Goal: Task Accomplishment & Management: Manage account settings

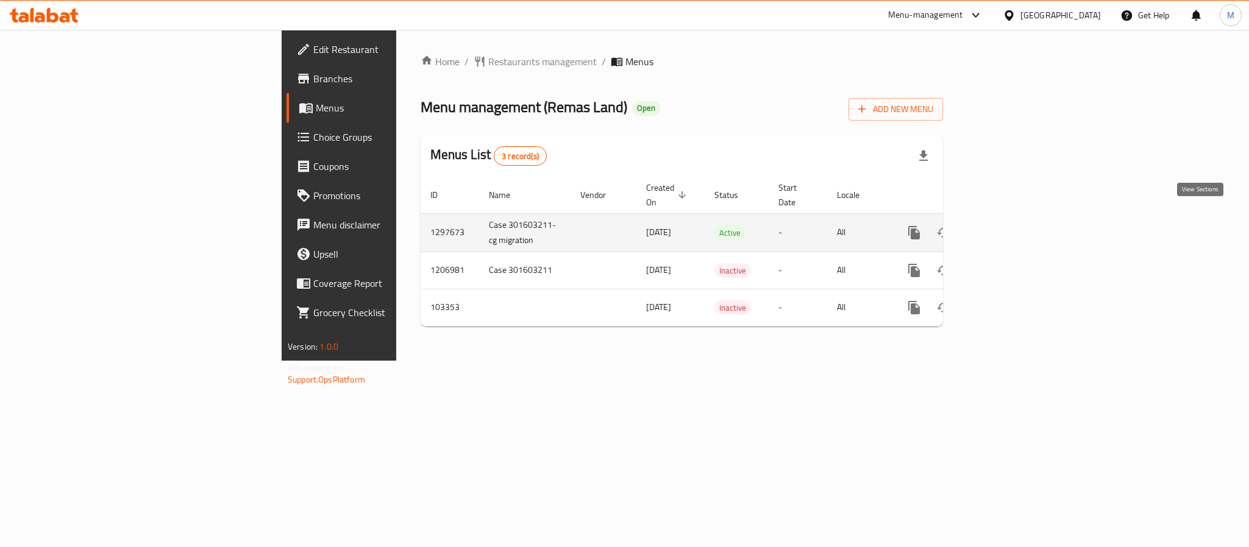
click at [1009, 225] on icon "enhanced table" at bounding box center [1002, 232] width 15 height 15
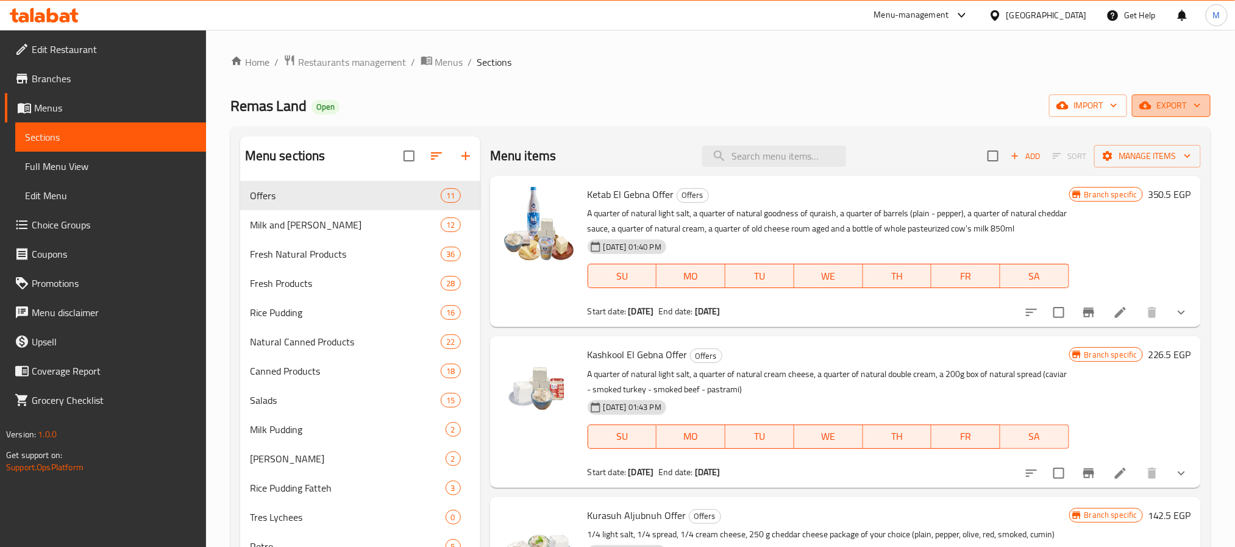
click at [1185, 106] on span "export" at bounding box center [1170, 105] width 59 height 15
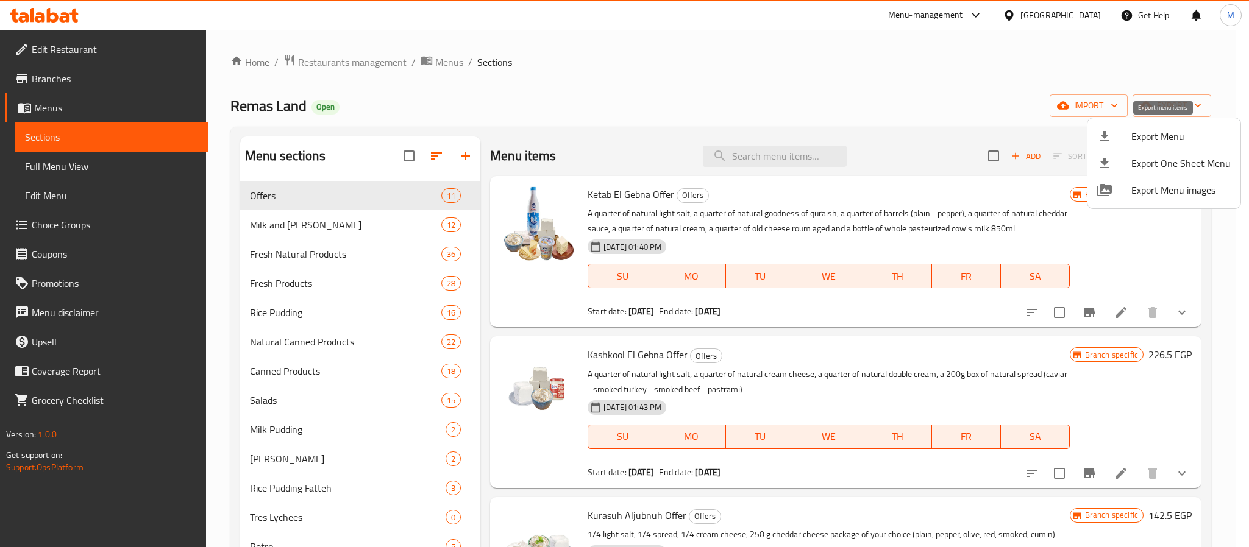
click at [1143, 138] on span "Export Menu" at bounding box center [1180, 136] width 99 height 15
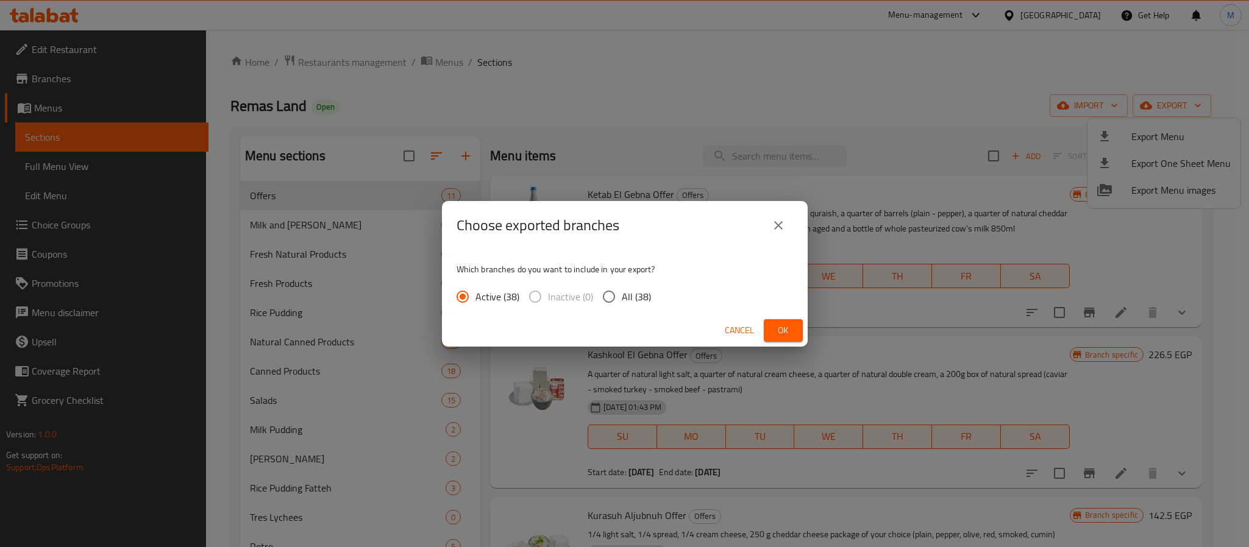
click at [589, 293] on span "Inactive (0)" at bounding box center [570, 296] width 45 height 15
click at [620, 291] on input "All (38)" at bounding box center [609, 297] width 26 height 26
radio input "true"
click at [781, 332] on span "Ok" at bounding box center [783, 330] width 20 height 15
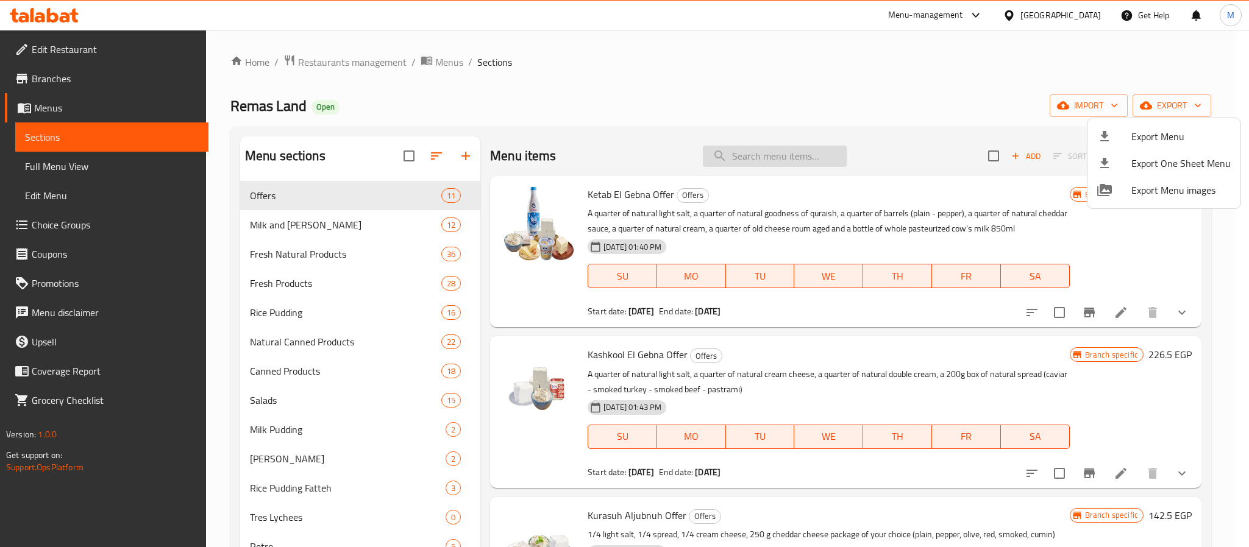
click at [793, 151] on div at bounding box center [624, 273] width 1249 height 547
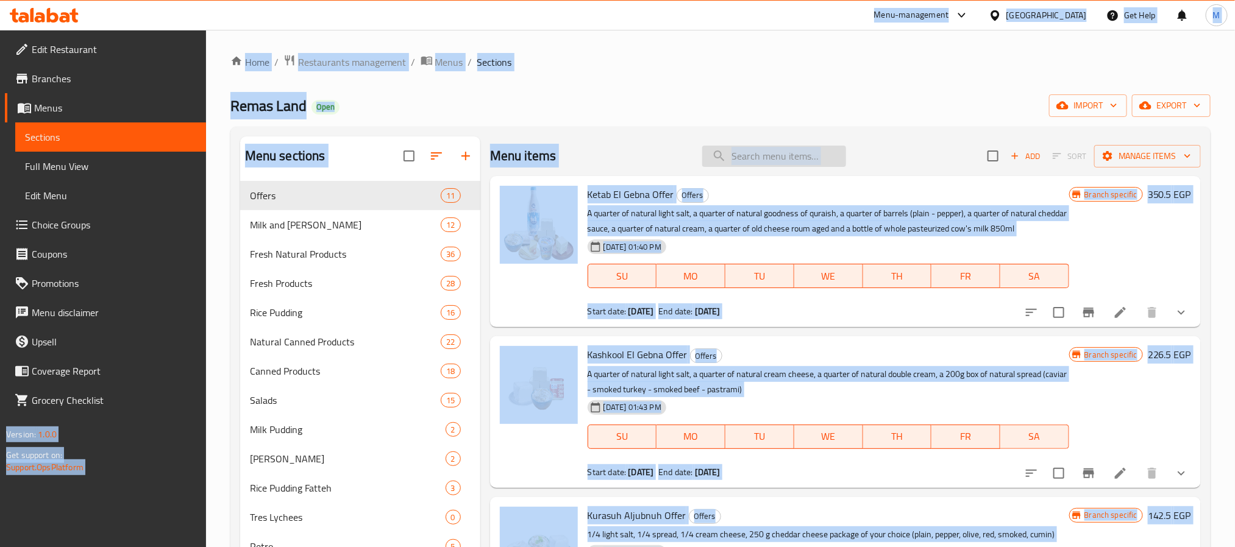
click at [792, 152] on input "search" at bounding box center [774, 156] width 144 height 21
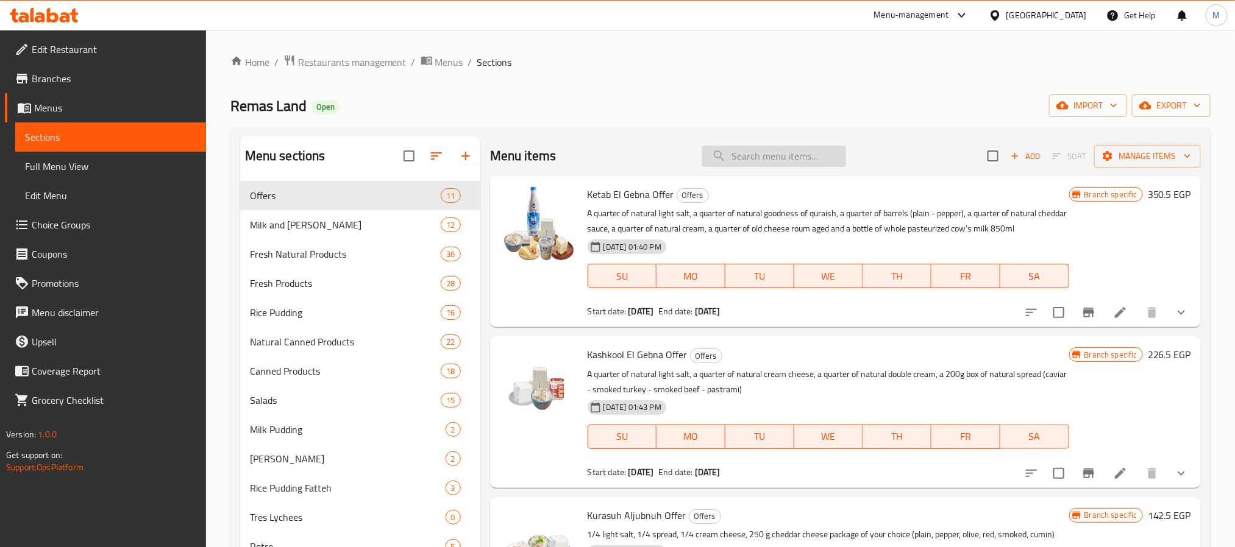
paste input "Spread Cheese Pastrami"
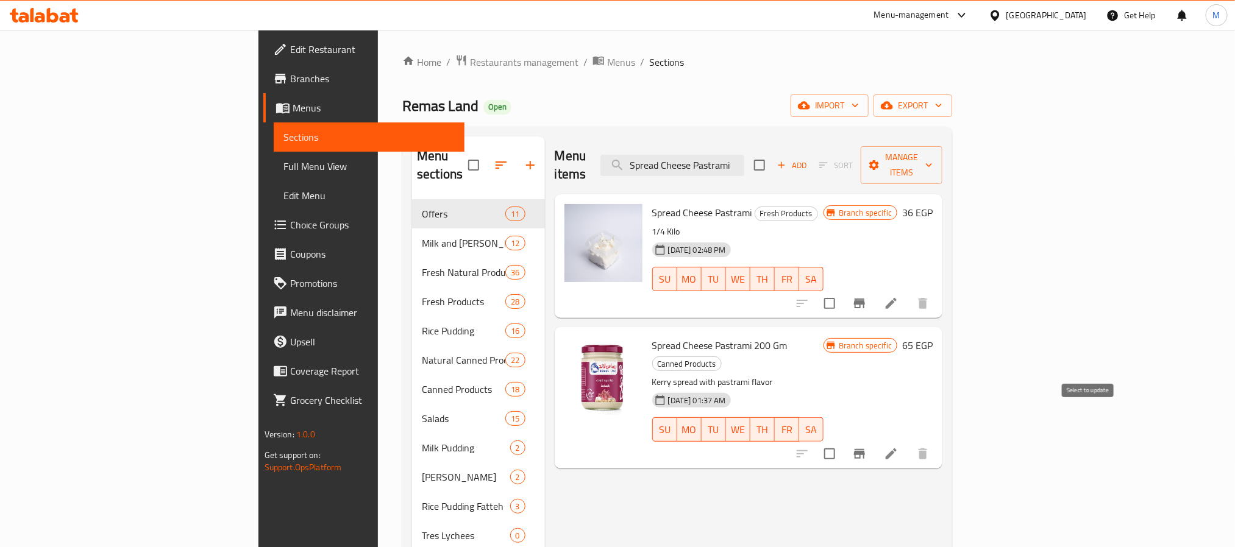
type input "Spread Cheese Pastrami"
click at [842, 441] on input "checkbox" at bounding box center [830, 454] width 26 height 26
checkbox input "true"
click at [744, 155] on input "Spread Cheese Pastrami" at bounding box center [672, 165] width 144 height 21
paste input "With Smoked Turkey"
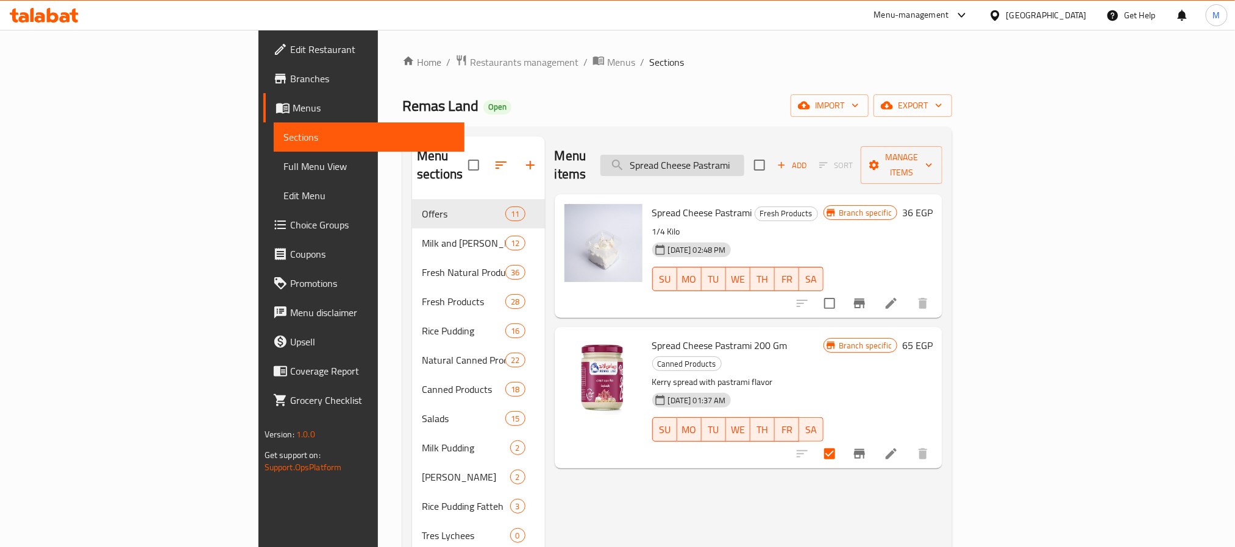
type input "Spread With Smoked Turkey"
checkbox input "true"
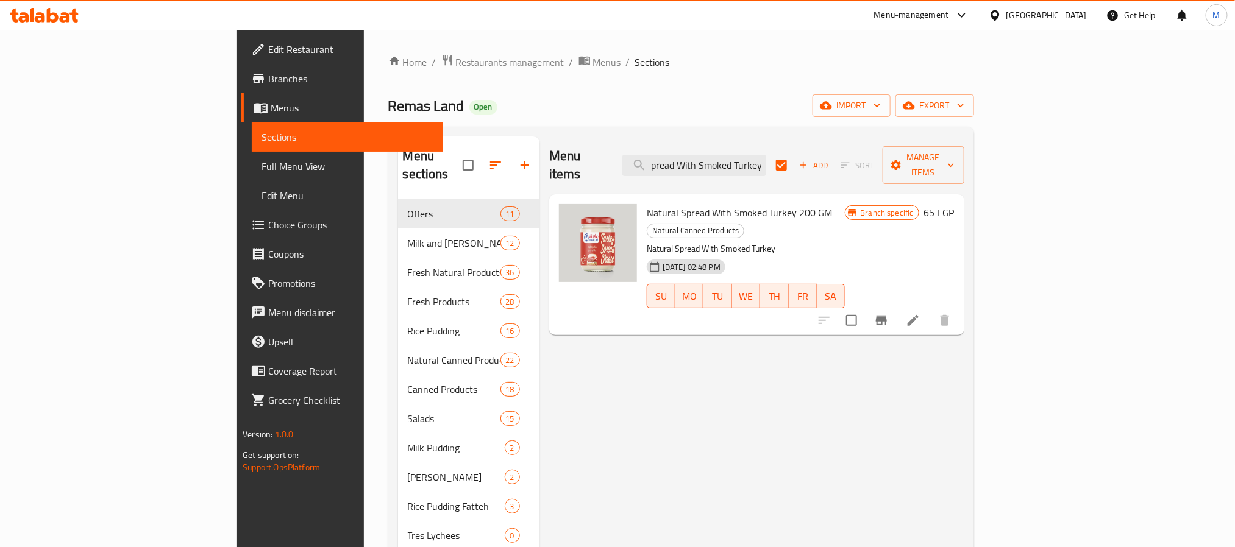
type input "Spread With Smoked Turkey"
click at [864, 308] on input "checkbox" at bounding box center [852, 321] width 26 height 26
checkbox input "true"
checkbox input "false"
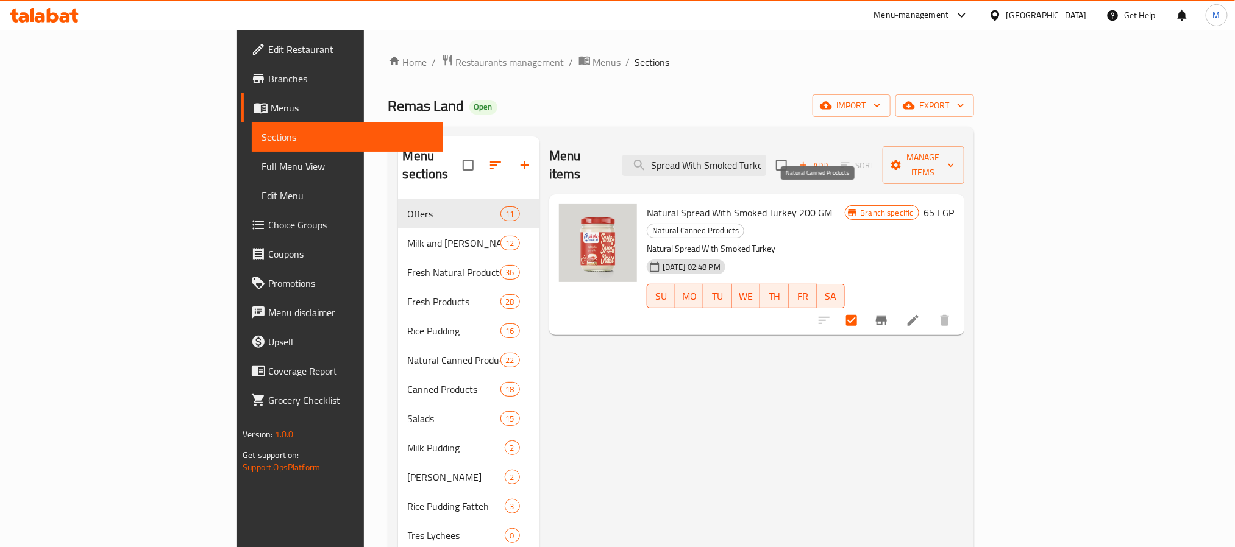
click at [743, 224] on span "Natural Canned Products" at bounding box center [695, 231] width 96 height 14
drag, startPoint x: 803, startPoint y: 196, endPoint x: 846, endPoint y: 202, distance: 44.3
click at [743, 224] on span "Natural Canned Products" at bounding box center [695, 231] width 96 height 14
copy span "Canned Products"
click at [954, 157] on span "Manage items" at bounding box center [923, 165] width 62 height 30
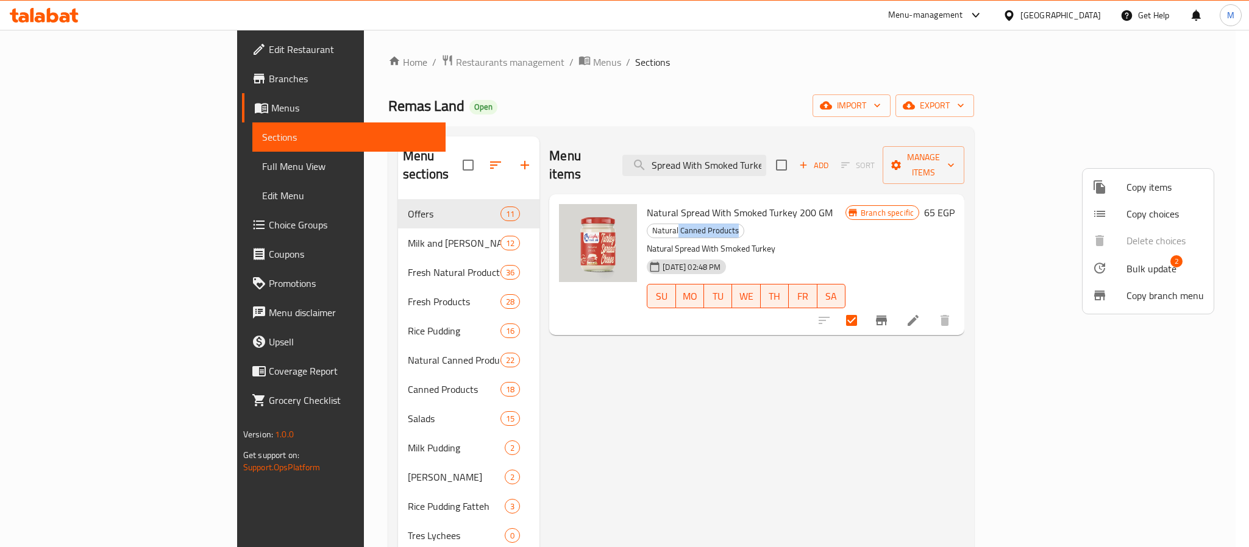
click at [1145, 263] on span "Bulk update" at bounding box center [1151, 268] width 50 height 15
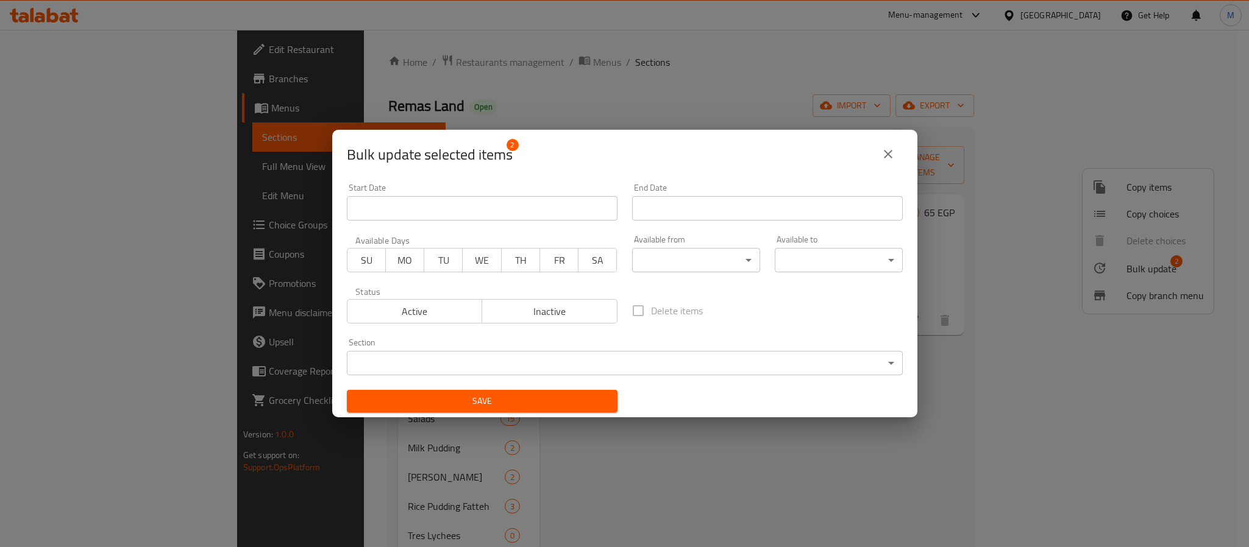
click at [627, 368] on body "​ Menu-management [GEOGRAPHIC_DATA] Get Help M Edit Restaurant Branches Menus S…" at bounding box center [624, 288] width 1249 height 517
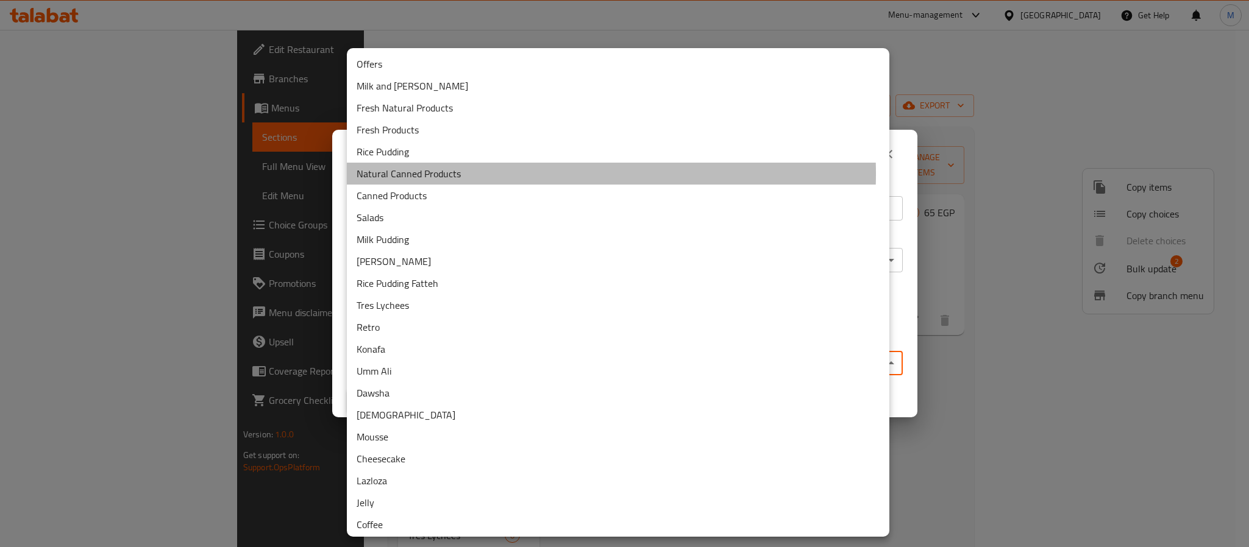
click at [477, 172] on li "Natural Canned Products" at bounding box center [618, 174] width 542 height 22
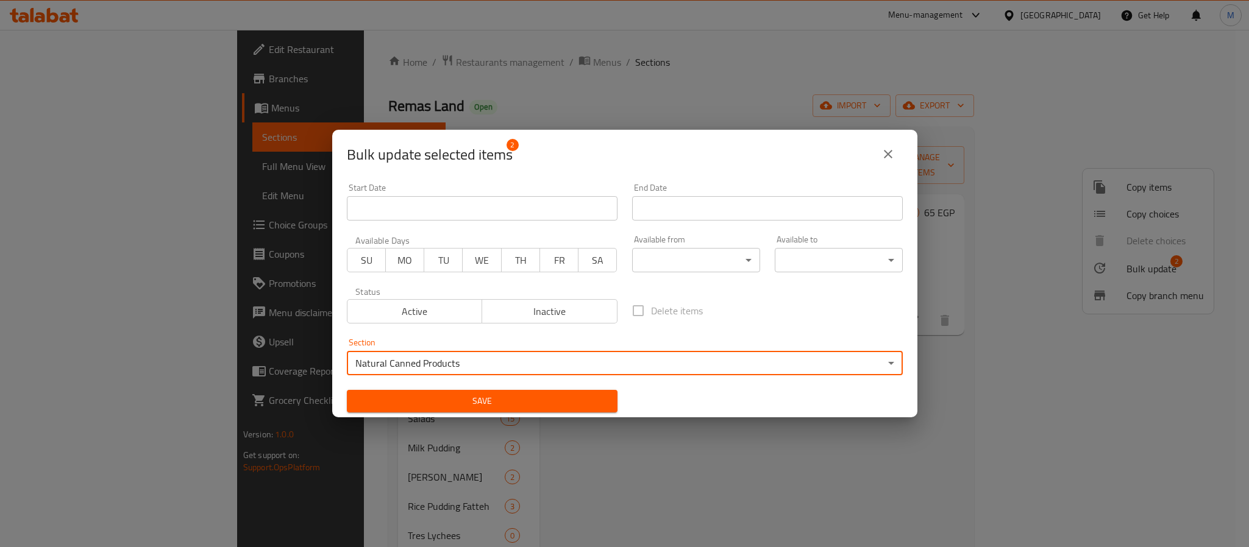
click at [554, 401] on span "Save" at bounding box center [482, 401] width 251 height 15
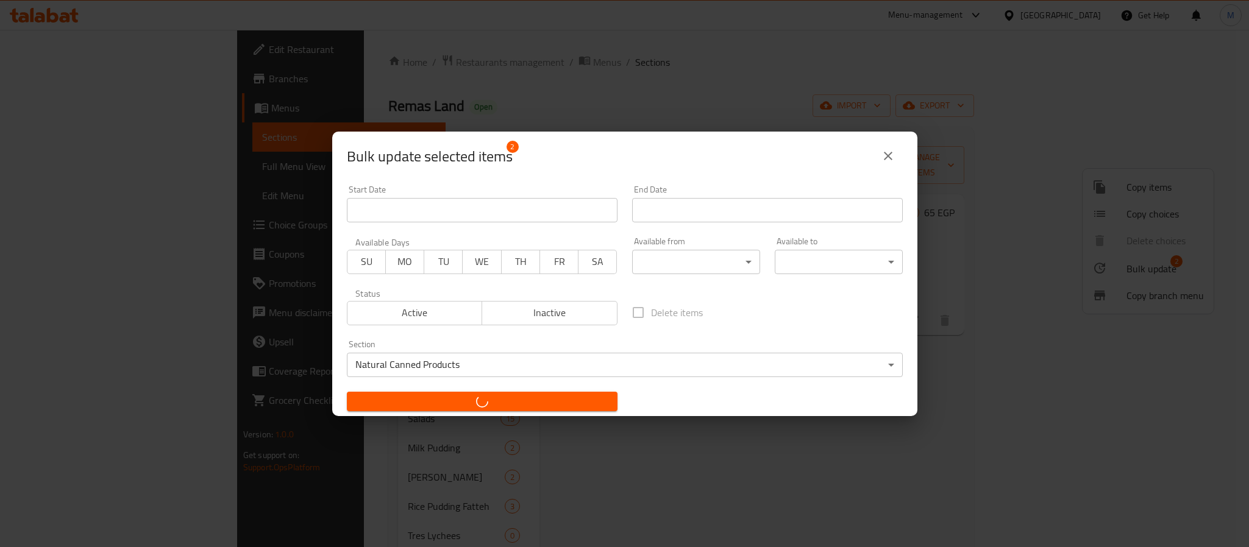
checkbox input "false"
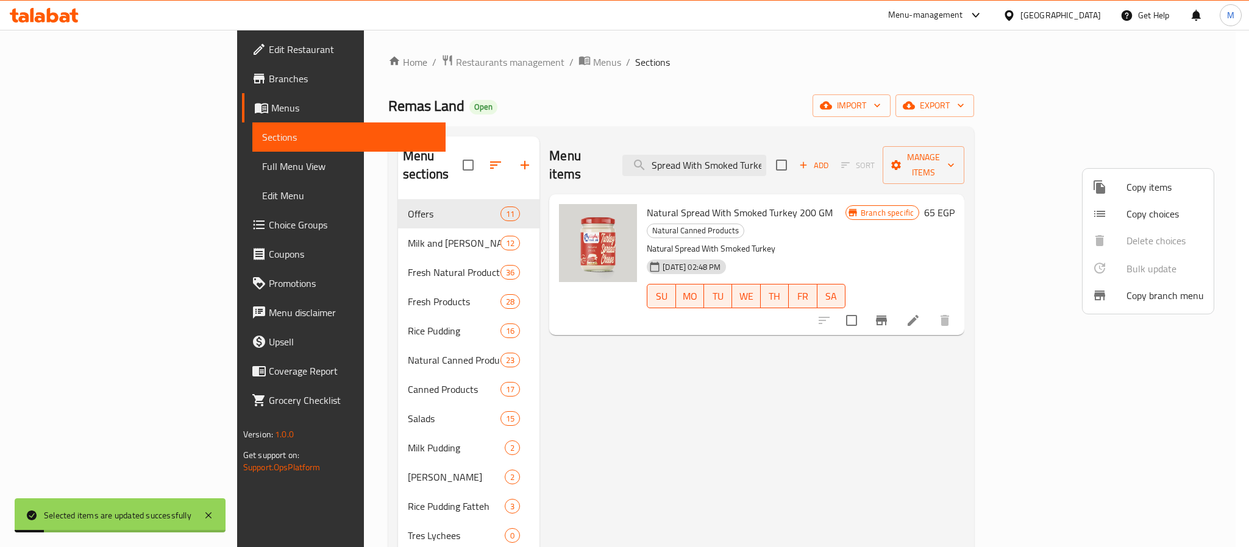
click at [609, 110] on div at bounding box center [624, 273] width 1249 height 547
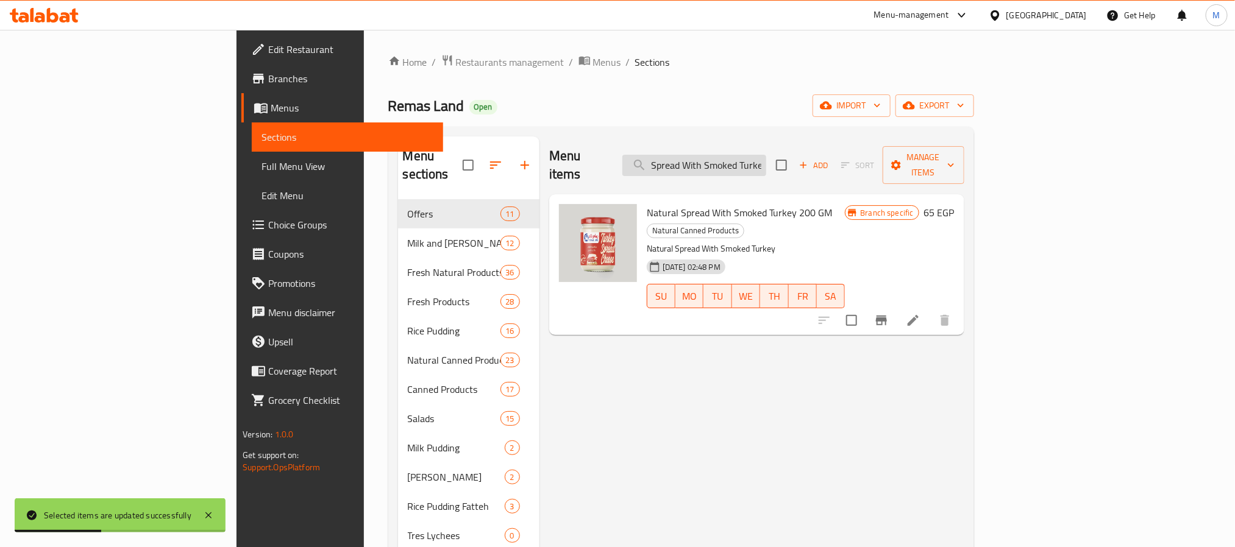
click at [766, 155] on input "Spread With Smoked Turkey" at bounding box center [694, 165] width 144 height 21
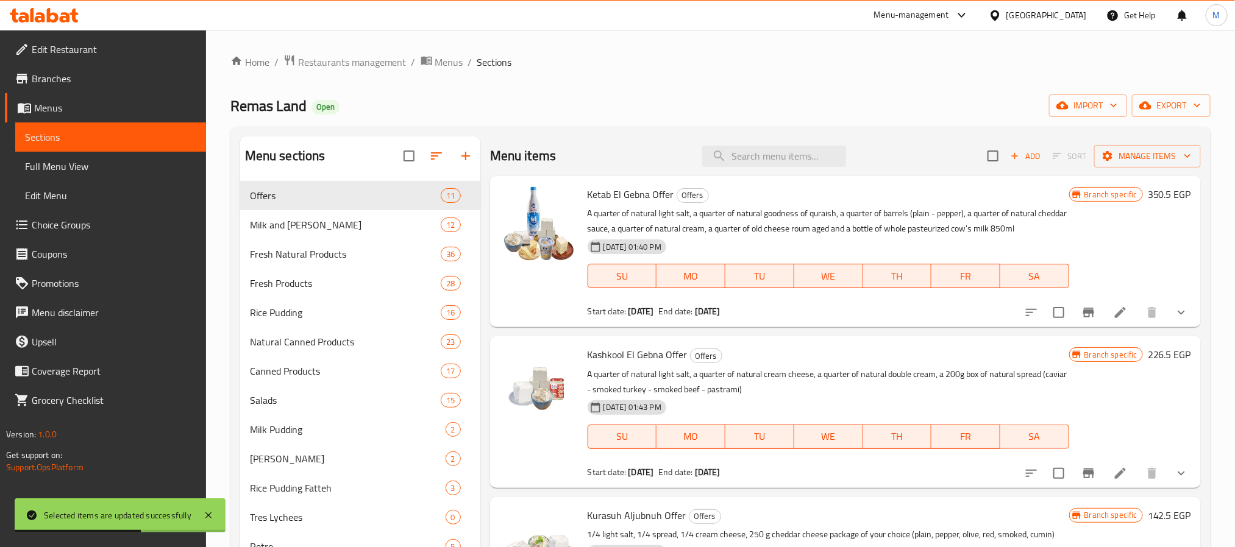
click at [911, 104] on div "Remas Land Open import export" at bounding box center [720, 105] width 980 height 23
drag, startPoint x: 757, startPoint y: 132, endPoint x: 768, endPoint y: 154, distance: 25.1
click at [768, 154] on input "search" at bounding box center [774, 156] width 144 height 21
paste input "Canned Products"
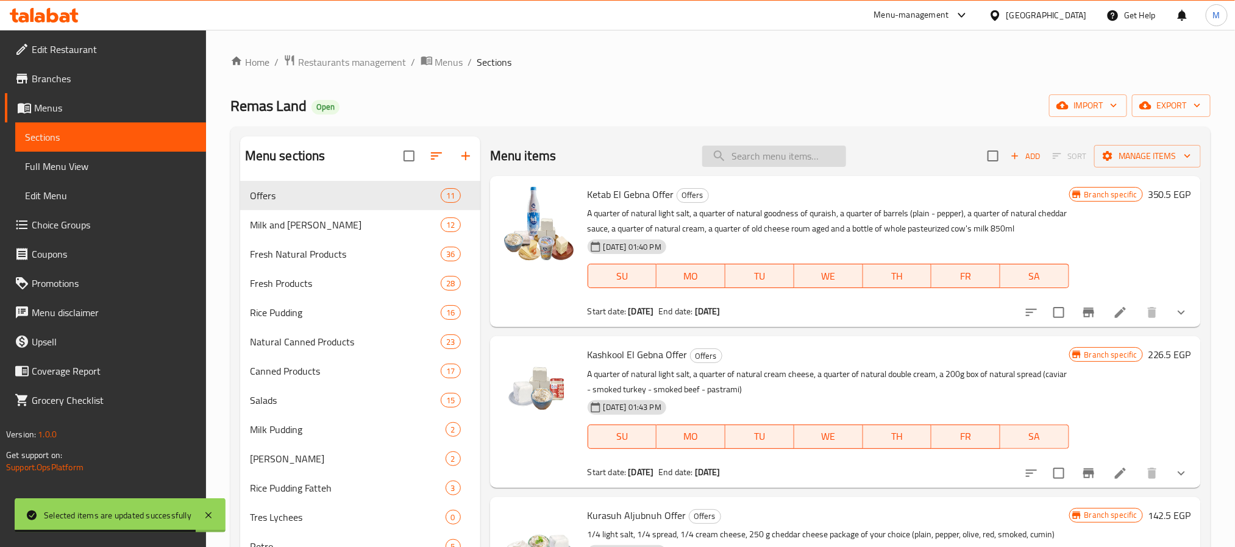
type input "Canned Products"
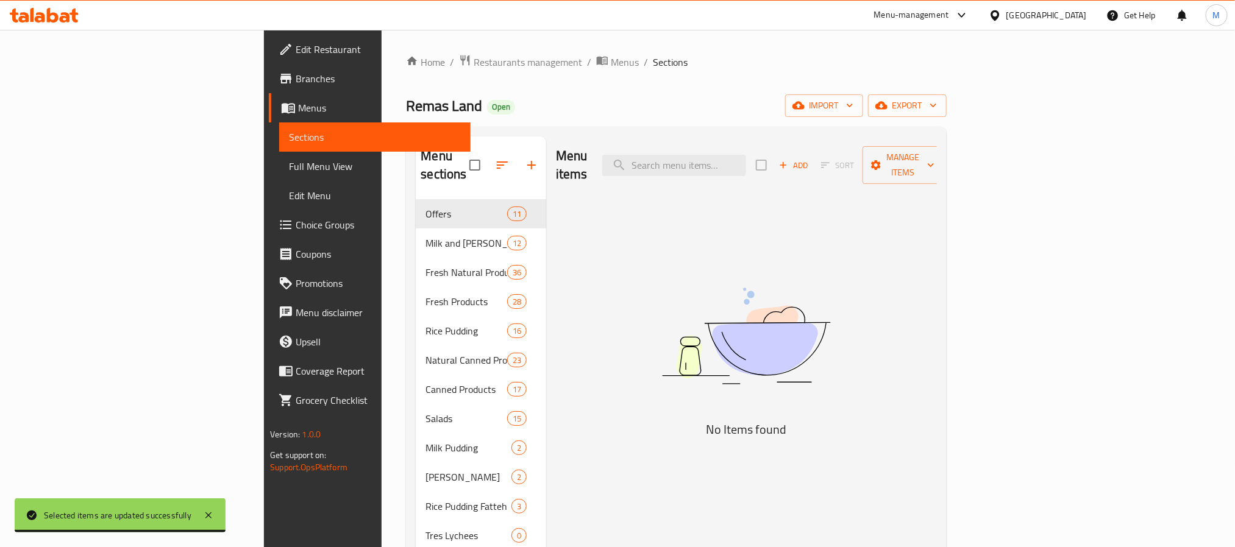
type input "Spread With Smoked Turkey"
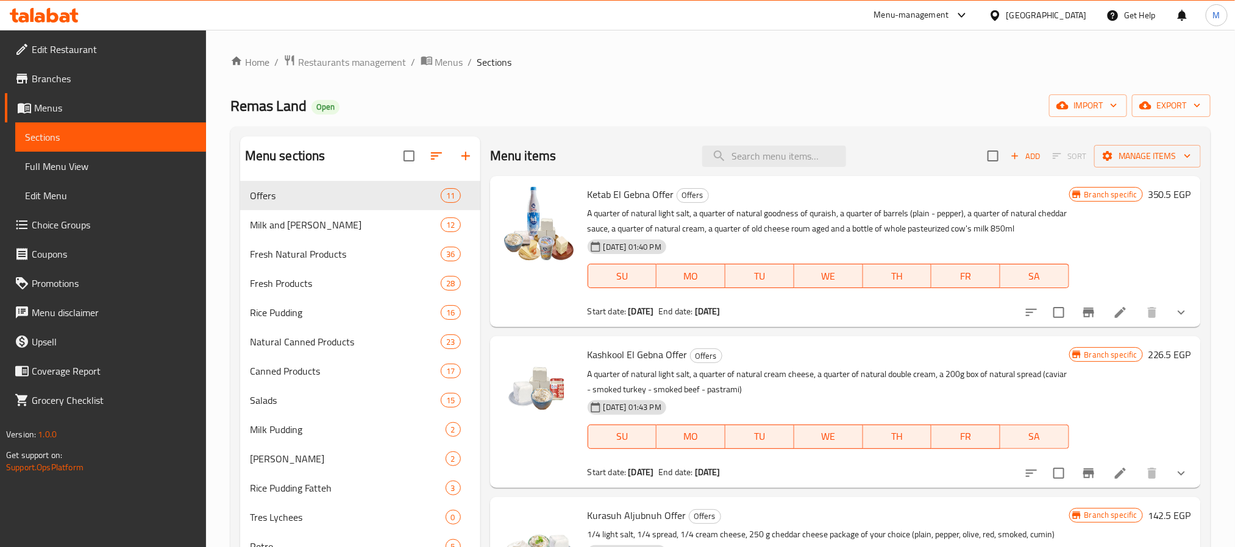
click at [814, 94] on div "Remas Land Open import export" at bounding box center [720, 105] width 980 height 23
click at [386, 331] on div "Natural Canned Products 23" at bounding box center [360, 341] width 240 height 29
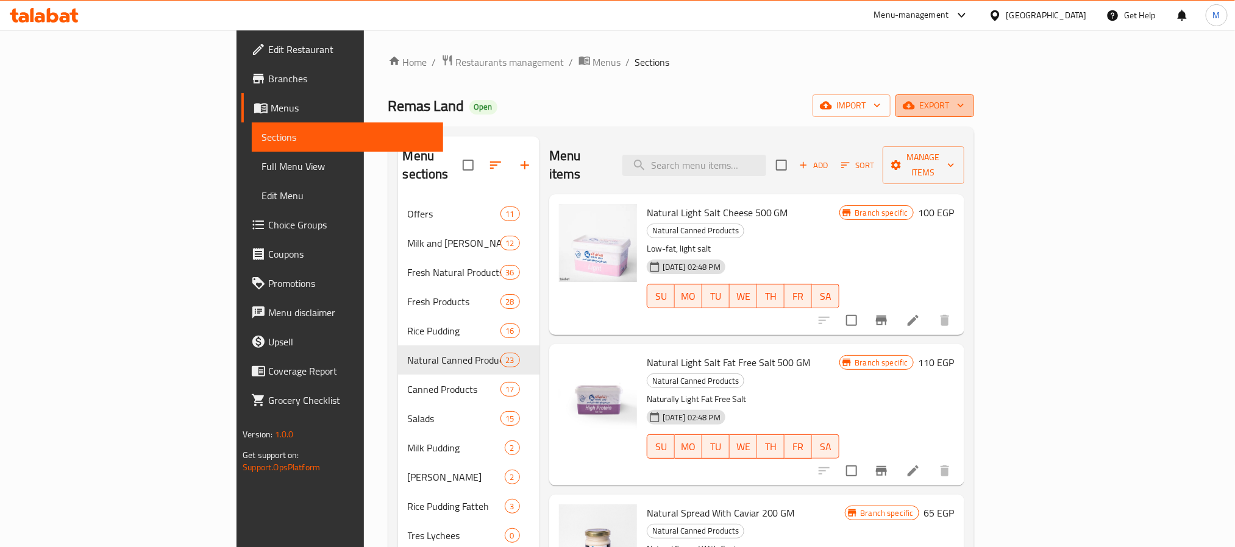
click at [964, 108] on span "export" at bounding box center [934, 105] width 59 height 15
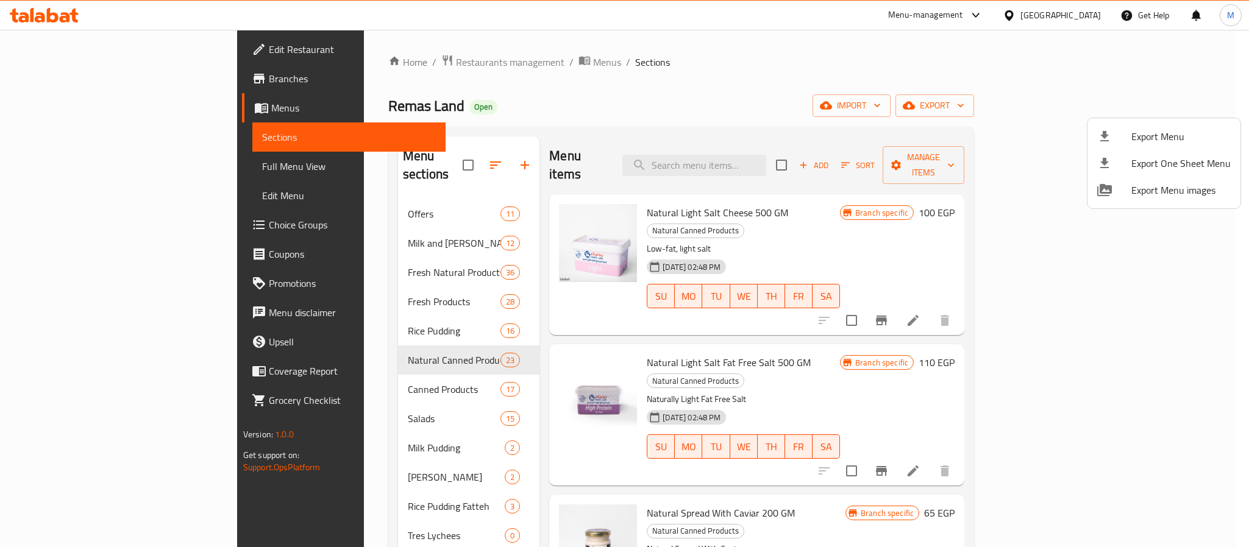
click at [1086, 101] on div at bounding box center [624, 273] width 1249 height 547
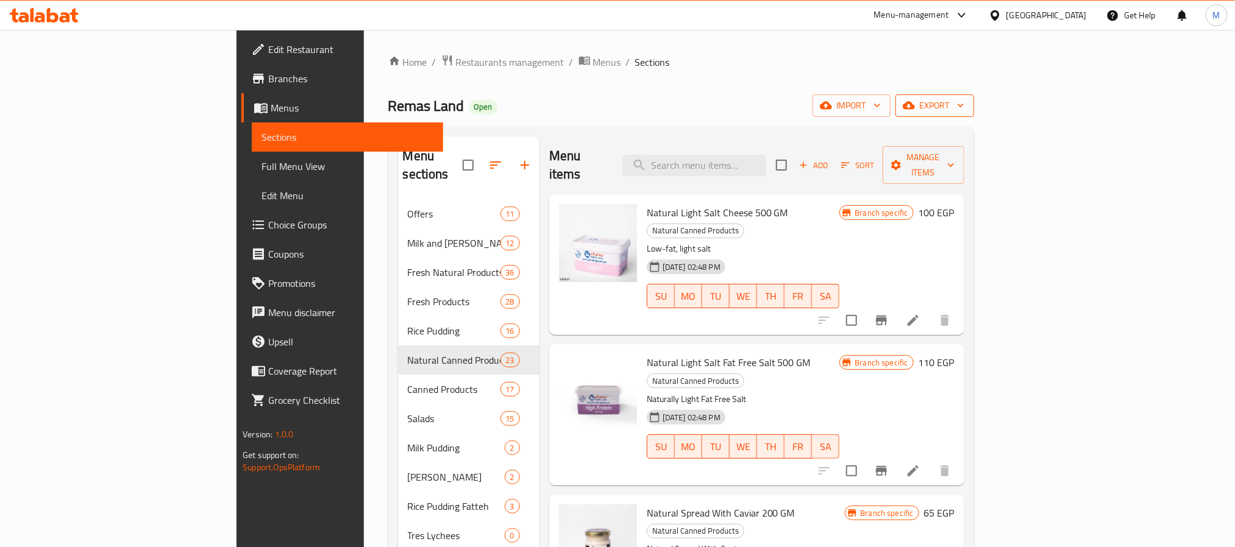
click at [964, 102] on span "export" at bounding box center [934, 105] width 59 height 15
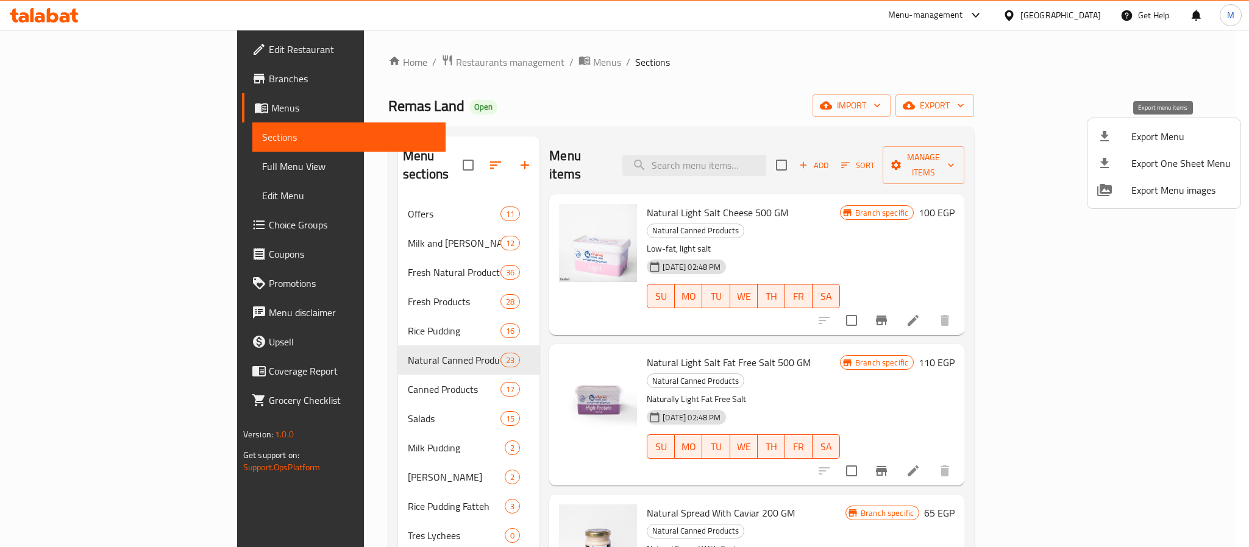
click at [1184, 136] on span "Export Menu" at bounding box center [1180, 136] width 99 height 15
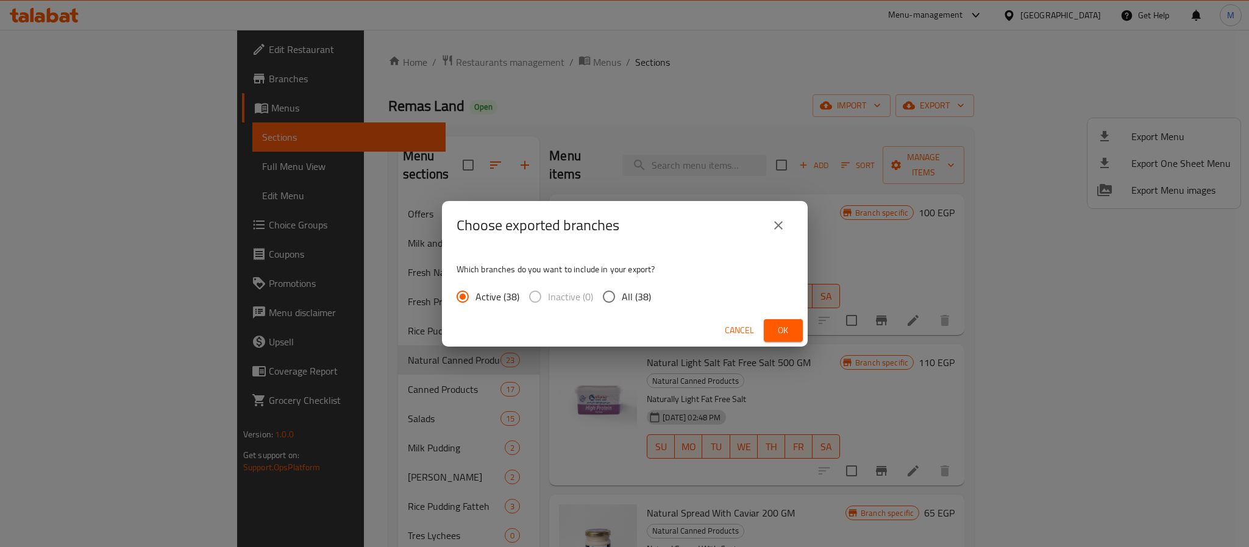
click at [630, 296] on span "All (38)" at bounding box center [636, 296] width 29 height 15
click at [622, 296] on input "All (38)" at bounding box center [609, 297] width 26 height 26
radio input "true"
click at [792, 327] on span "Ok" at bounding box center [783, 330] width 20 height 15
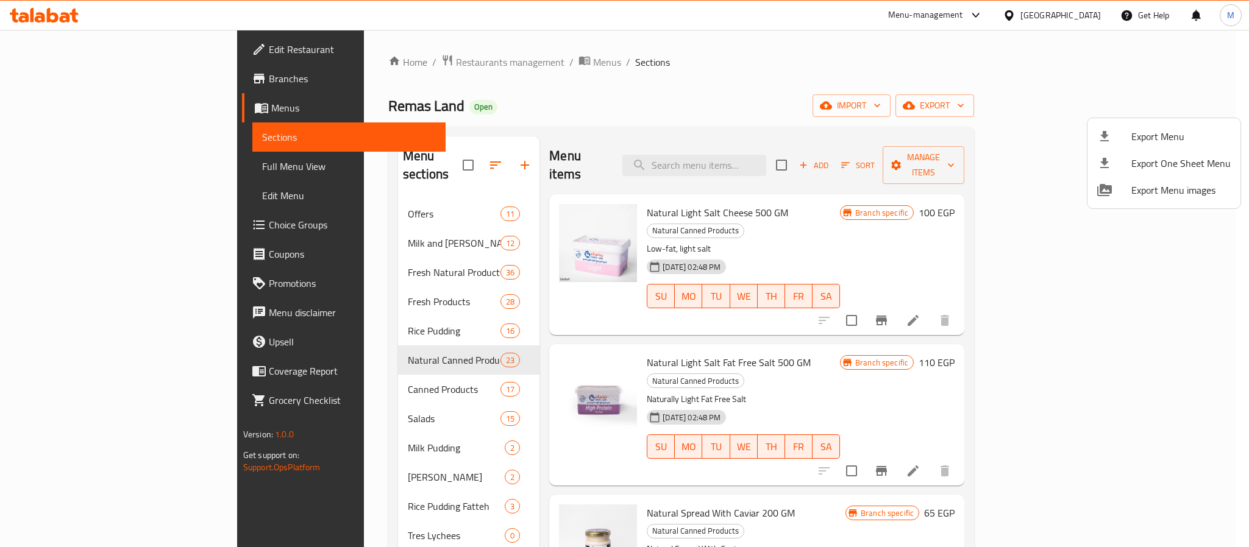
click at [1093, 15] on div at bounding box center [624, 273] width 1249 height 547
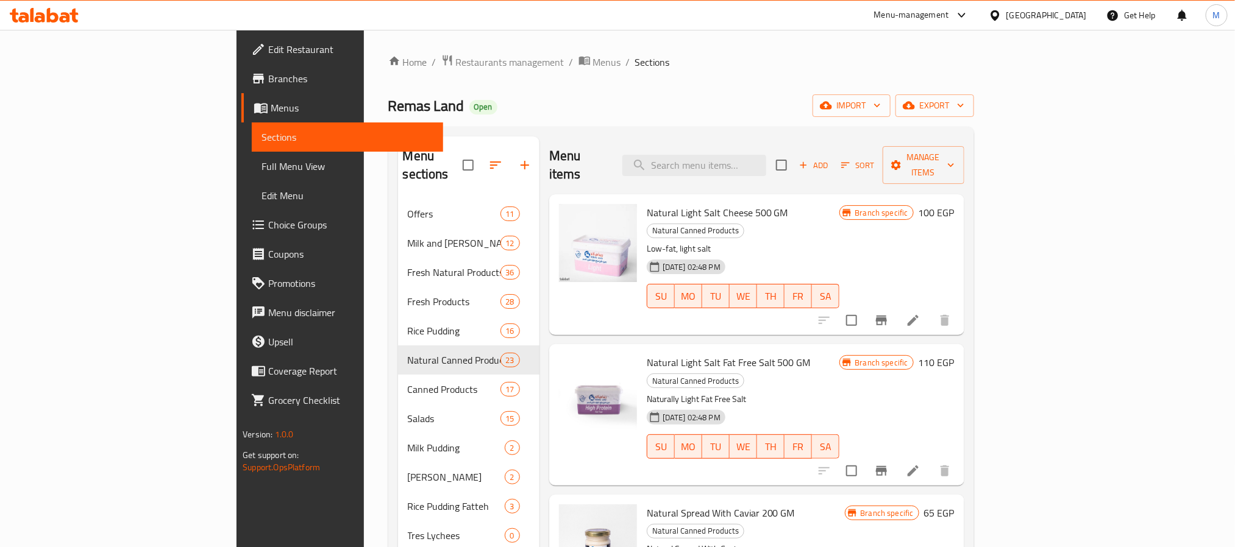
click at [1006, 12] on div at bounding box center [997, 15] width 18 height 13
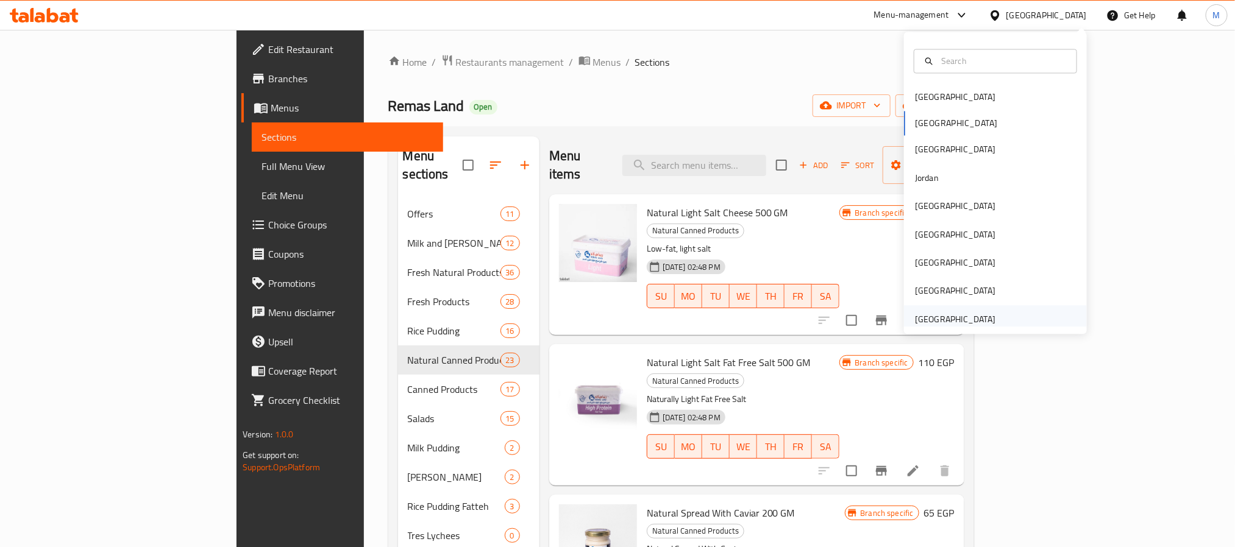
click at [945, 316] on div "[GEOGRAPHIC_DATA]" at bounding box center [955, 319] width 80 height 13
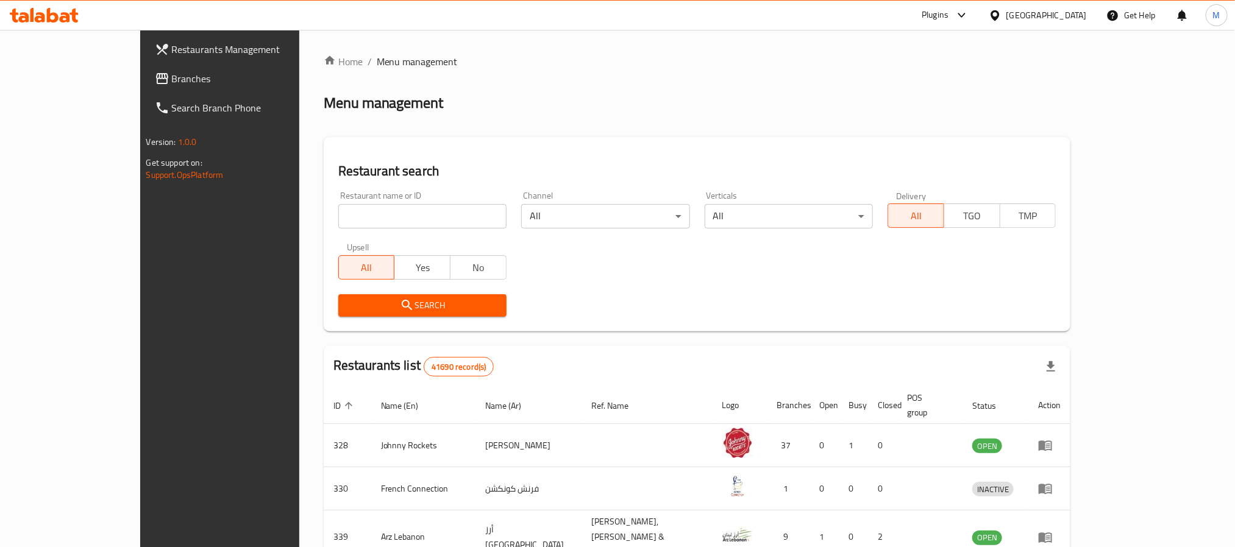
click at [145, 88] on link "Branches" at bounding box center [245, 78] width 201 height 29
